Goal: Find specific page/section: Find specific page/section

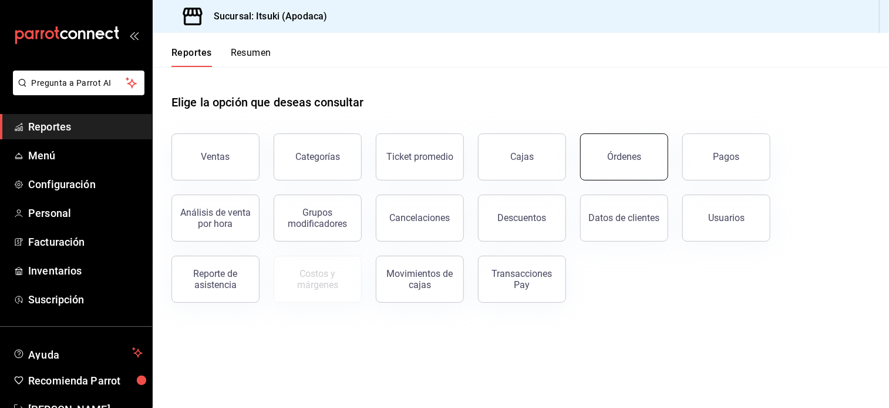
click at [611, 174] on button "Órdenes" at bounding box center [624, 156] width 88 height 47
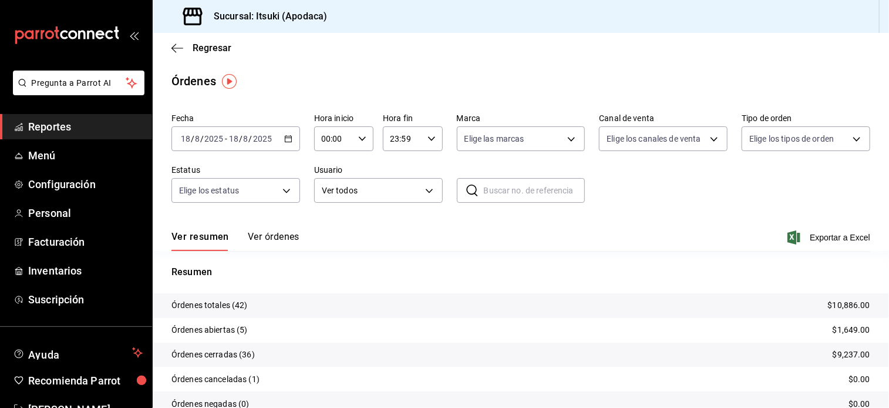
click at [195, 53] on div "Regresar" at bounding box center [521, 48] width 736 height 30
click at [203, 50] on span "Regresar" at bounding box center [212, 47] width 39 height 11
